Goal: Task Accomplishment & Management: Use online tool/utility

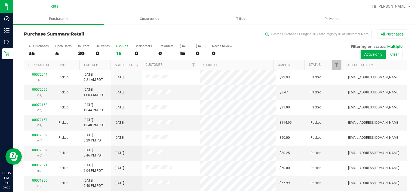
click at [117, 49] on label "PickUps 15" at bounding box center [122, 51] width 12 height 15
click at [0, 0] on input "PickUps 15" at bounding box center [0, 0] width 0 height 0
click at [59, 20] on span "Purchases" at bounding box center [58, 18] width 91 height 5
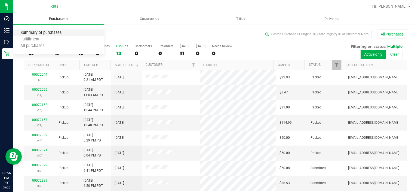
click at [57, 34] on span "Summary of purchases" at bounding box center [41, 33] width 56 height 5
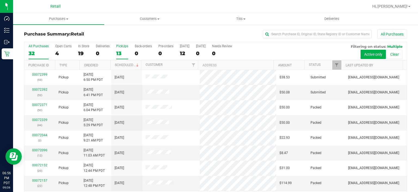
click at [122, 48] on label "PickUps 13" at bounding box center [122, 51] width 12 height 15
click at [0, 0] on input "PickUps 13" at bounding box center [0, 0] width 0 height 0
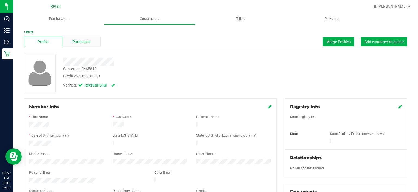
click at [84, 40] on span "Purchases" at bounding box center [81, 42] width 18 height 6
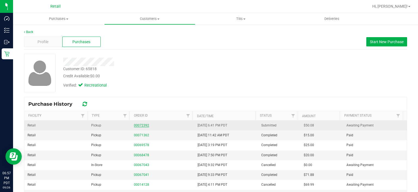
click at [137, 124] on link "00072392" at bounding box center [141, 125] width 15 height 4
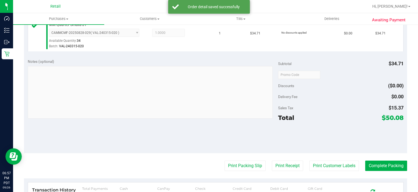
scroll to position [153, 0]
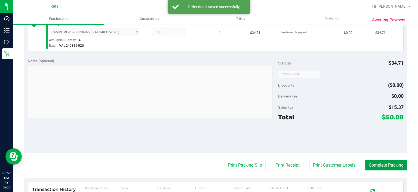
click at [385, 160] on button "Complete Packing" at bounding box center [387, 165] width 42 height 10
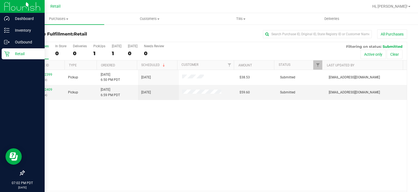
click at [7, 59] on div "Retail" at bounding box center [23, 53] width 43 height 11
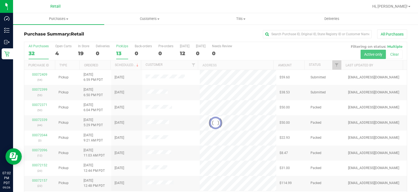
click at [123, 53] on div "13" at bounding box center [122, 53] width 12 height 6
click at [0, 0] on input "PickUps 13" at bounding box center [0, 0] width 0 height 0
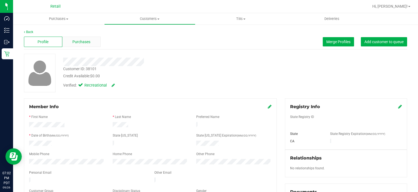
click at [74, 43] on span "Purchases" at bounding box center [81, 42] width 18 height 6
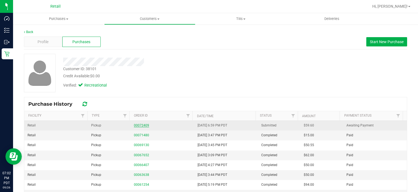
click at [138, 125] on link "00072409" at bounding box center [141, 125] width 15 height 4
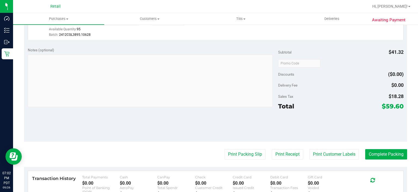
scroll to position [165, 0]
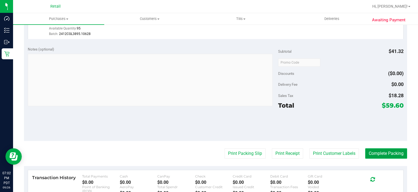
click at [379, 151] on button "Complete Packing" at bounding box center [387, 153] width 42 height 10
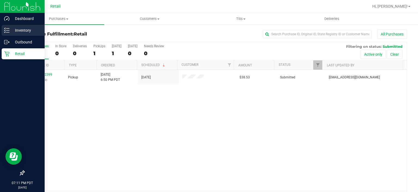
click at [8, 28] on line at bounding box center [7, 28] width 3 height 0
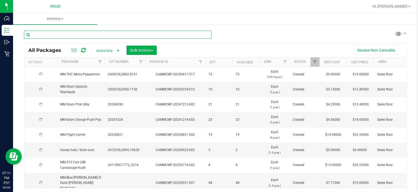
click at [115, 35] on input "text" at bounding box center [118, 35] width 188 height 8
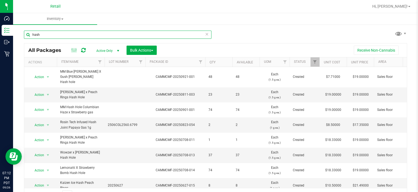
type input "hash"
click at [205, 34] on icon at bounding box center [207, 34] width 4 height 7
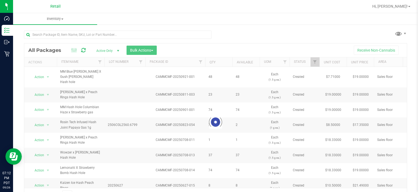
click at [232, 20] on ul "Inventory All packages All inventory Waste log Create inventory" at bounding box center [222, 19] width 418 height 12
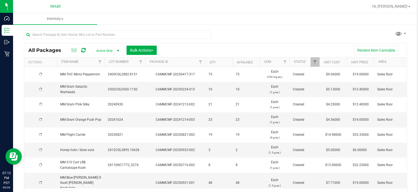
click at [265, 25] on div "All Packages Active Only Active Only Lab Samples Locked All Bulk Actions Add to…" at bounding box center [215, 107] width 405 height 166
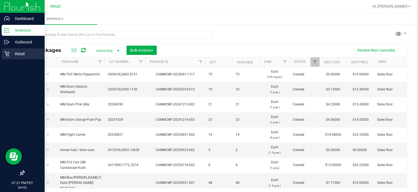
click at [10, 54] on p "Retail" at bounding box center [26, 53] width 33 height 7
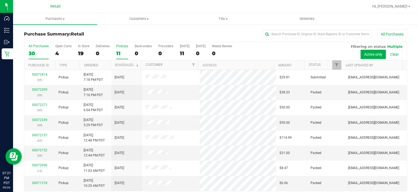
click at [120, 46] on div "PickUps" at bounding box center [122, 46] width 12 height 4
click at [0, 0] on input "PickUps 11" at bounding box center [0, 0] width 0 height 0
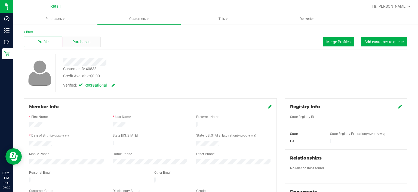
click at [80, 40] on span "Purchases" at bounding box center [81, 42] width 18 height 6
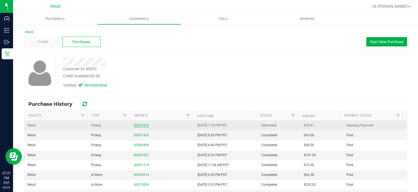
click at [142, 126] on link "00072414" at bounding box center [141, 125] width 15 height 4
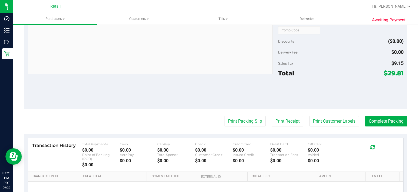
scroll to position [198, 0]
click at [386, 119] on button "Complete Packing" at bounding box center [387, 120] width 42 height 10
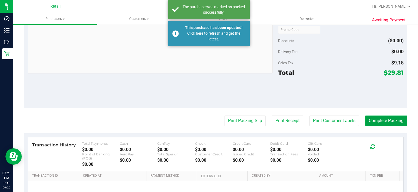
click at [389, 121] on button "Complete Packing" at bounding box center [387, 120] width 42 height 10
